Goal: Information Seeking & Learning: Check status

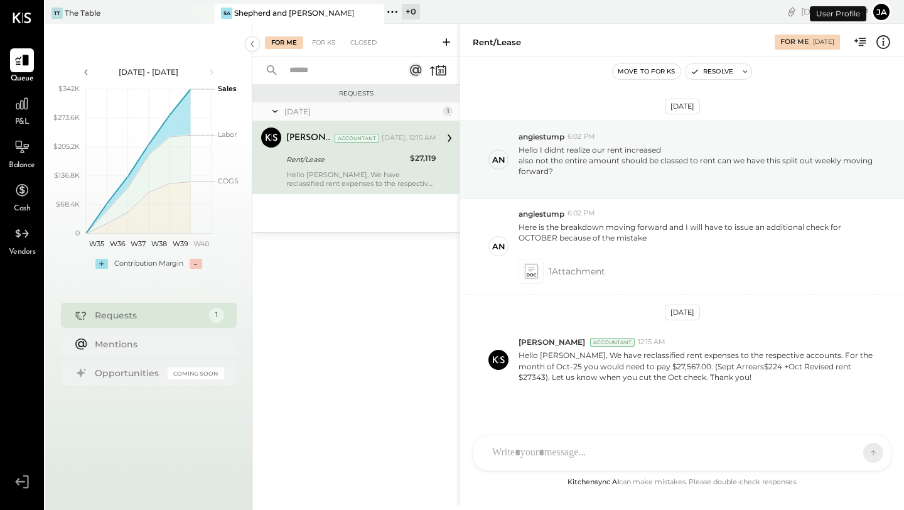
scroll to position [12, 0]
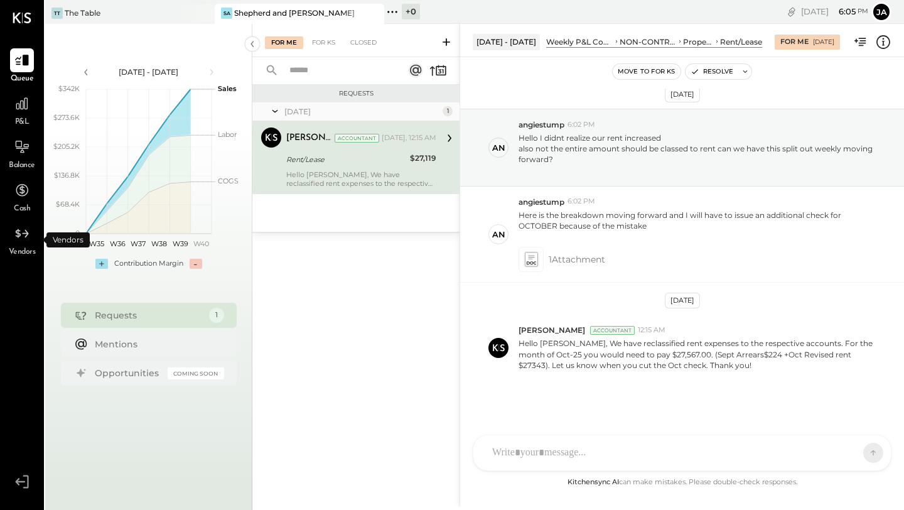
click at [26, 255] on span "Vendors" at bounding box center [22, 252] width 27 height 11
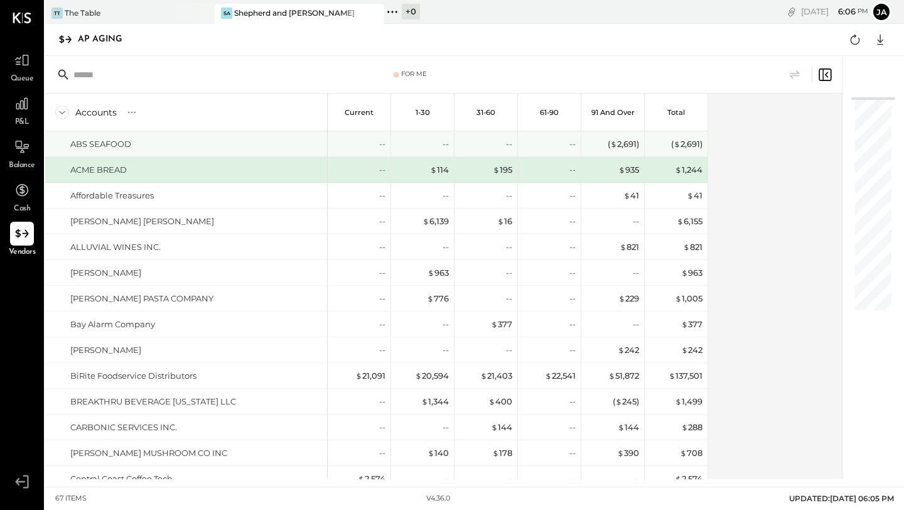
click at [87, 142] on div "ABS SEAFOOD" at bounding box center [100, 144] width 61 height 12
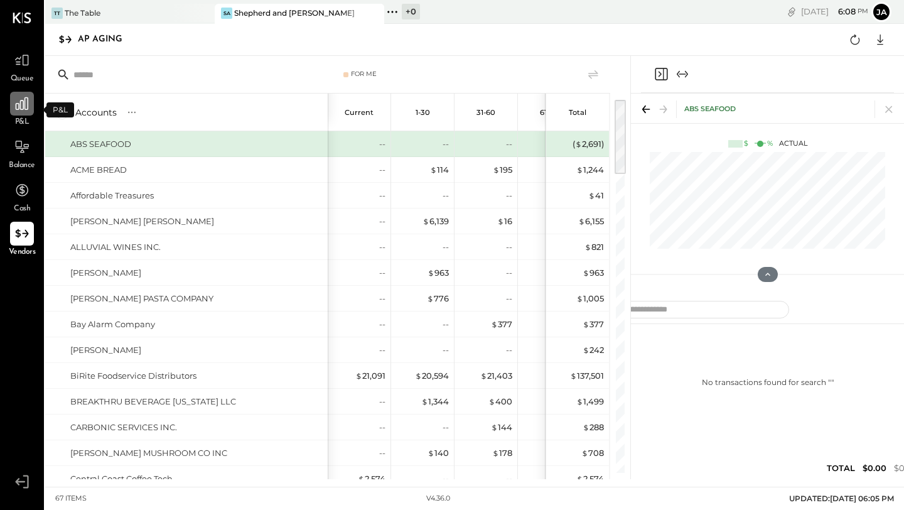
click at [16, 110] on icon at bounding box center [22, 103] width 16 height 16
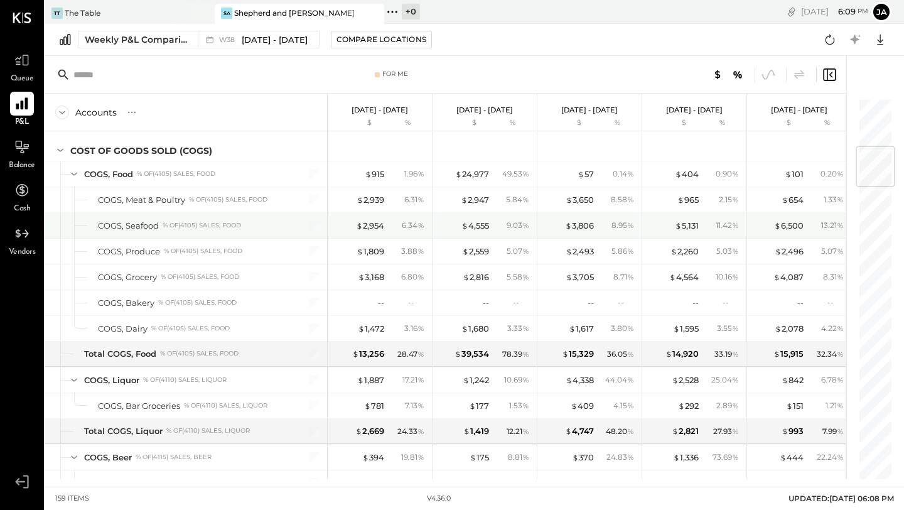
scroll to position [410, 0]
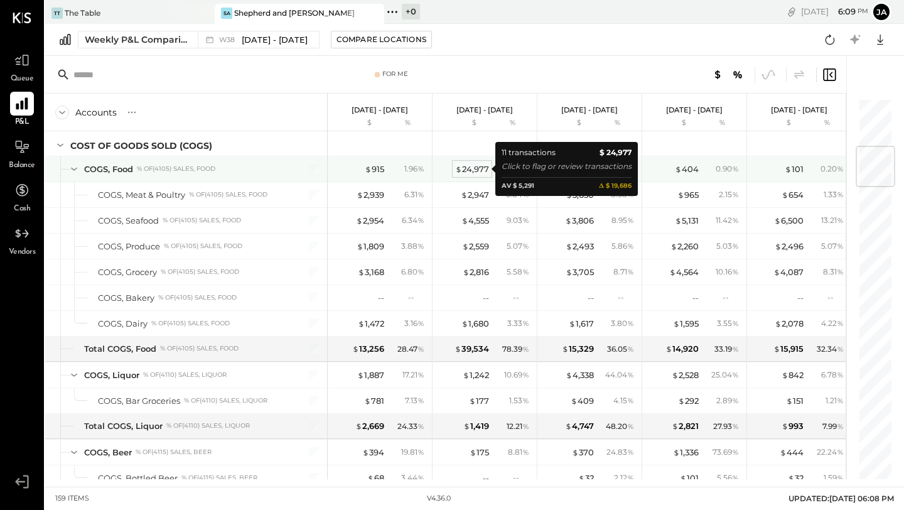
click at [467, 166] on div "$ 24,977" at bounding box center [472, 169] width 34 height 12
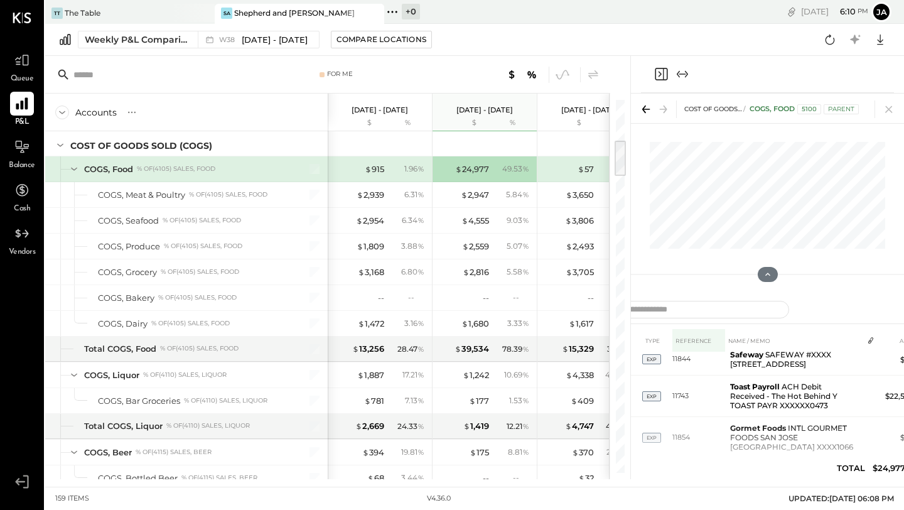
scroll to position [299, 0]
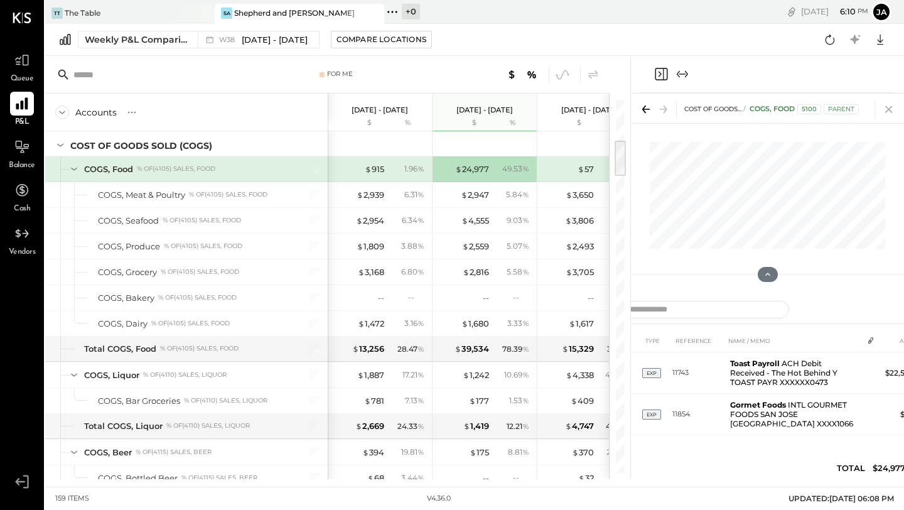
click at [885, 104] on icon at bounding box center [889, 109] width 18 height 18
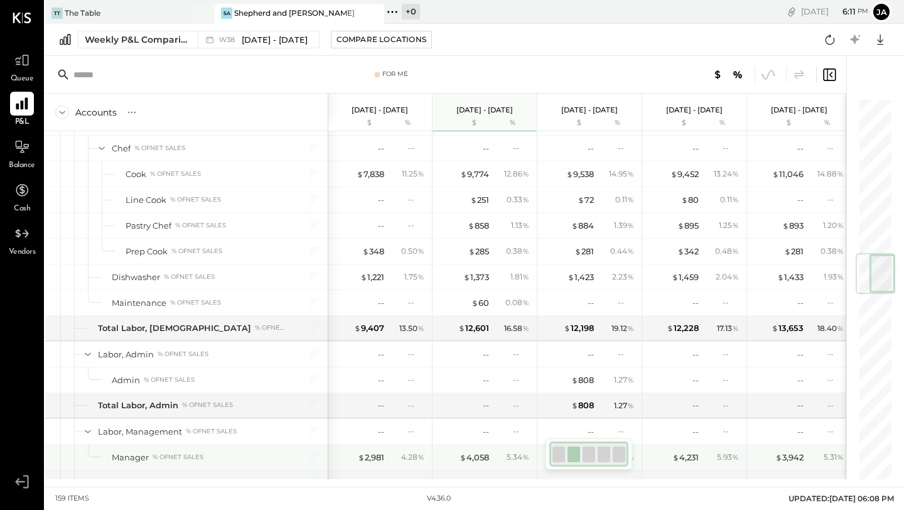
scroll to position [1317, 0]
